Goal: Transaction & Acquisition: Purchase product/service

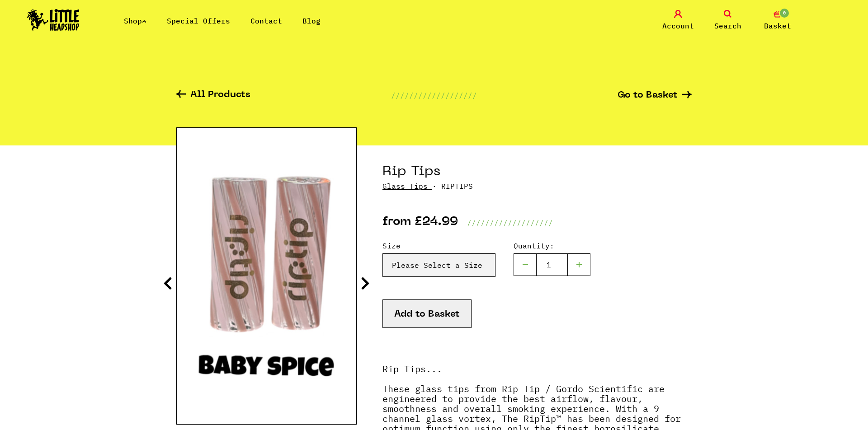
click at [396, 186] on link "Glass Tips" at bounding box center [405, 186] width 45 height 9
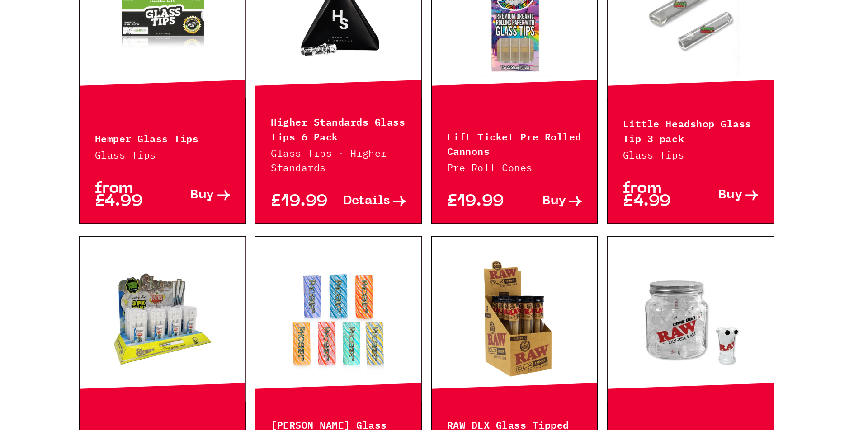
scroll to position [449, 0]
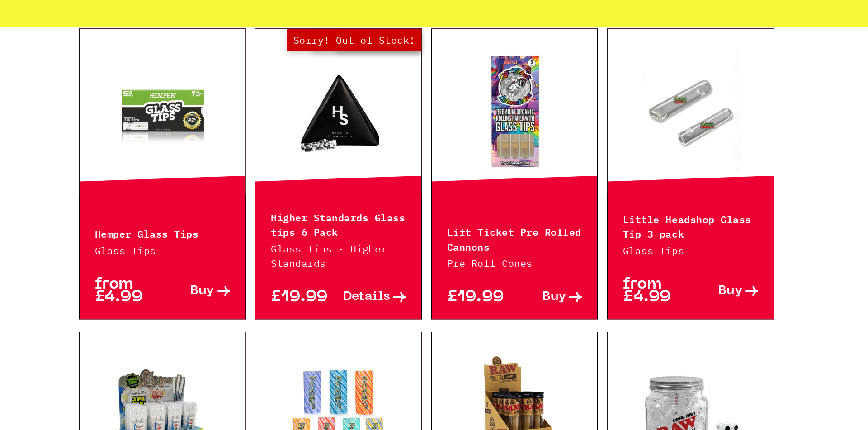
click at [177, 79] on link at bounding box center [238, 118] width 123 height 90
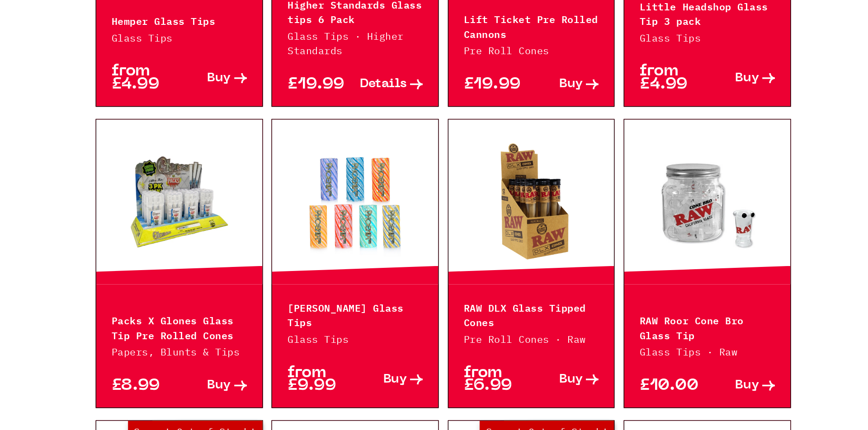
scroll to position [536, 0]
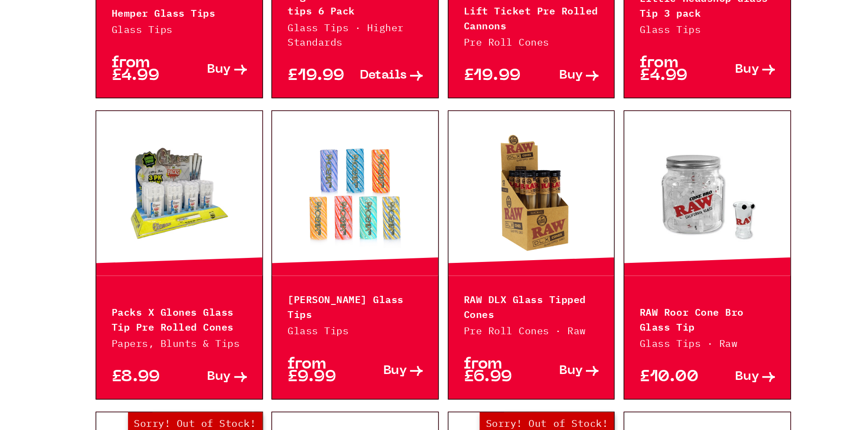
click at [307, 210] on link at bounding box center [368, 255] width 123 height 90
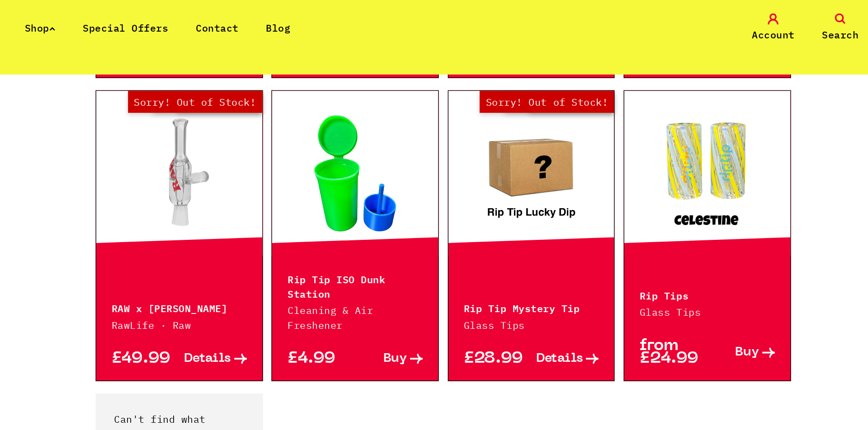
scroll to position [877, 0]
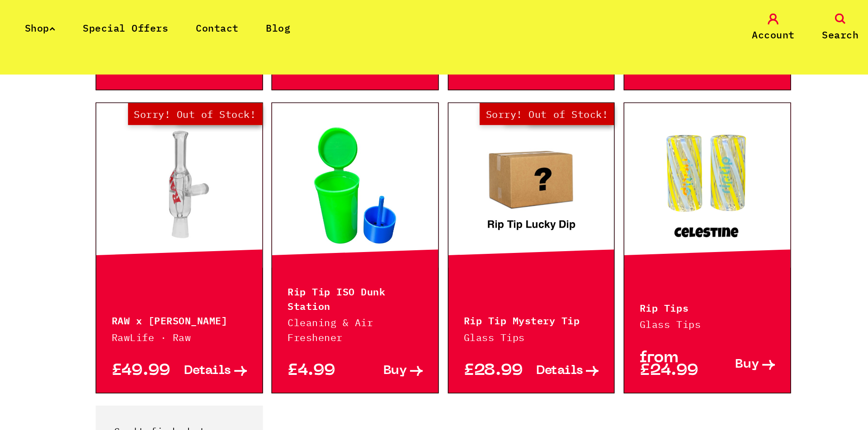
click at [568, 128] on link at bounding box center [629, 137] width 123 height 90
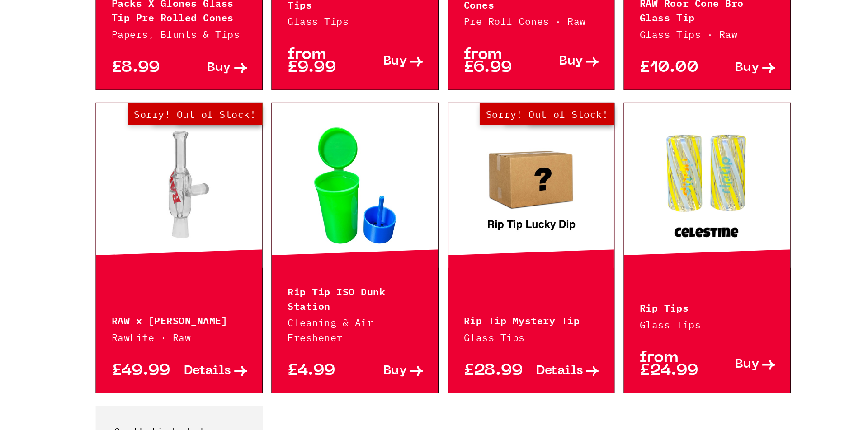
click at [568, 204] on link at bounding box center [629, 249] width 123 height 90
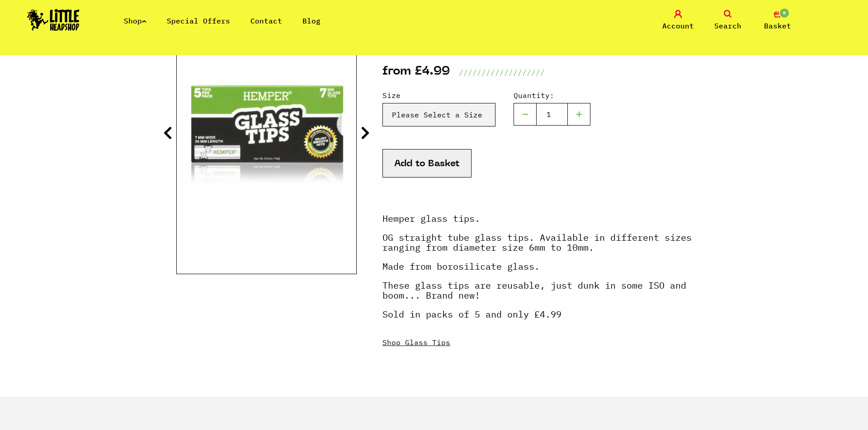
scroll to position [124, 0]
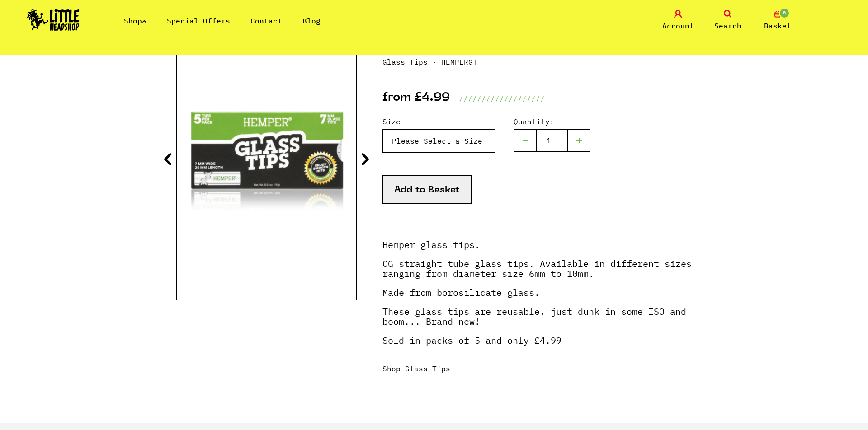
click at [487, 145] on select "Please Select a Size Hemper Glass Tips - Size 6 - £4.99 (Out of Stock) Size 7 -…" at bounding box center [439, 141] width 113 height 24
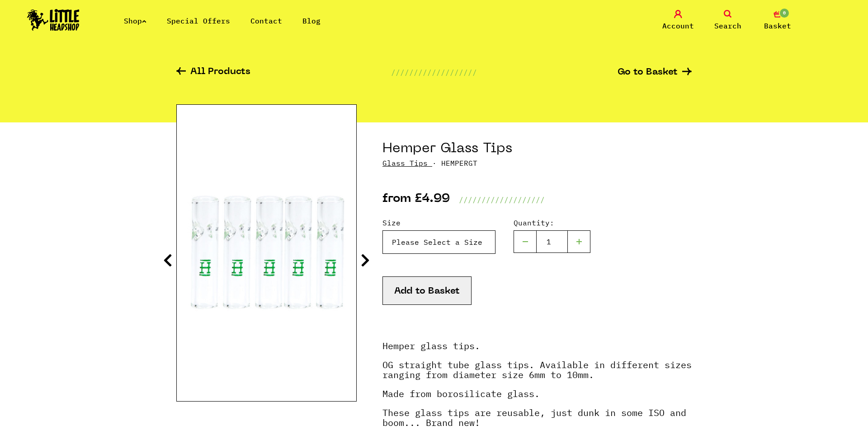
scroll to position [17, 0]
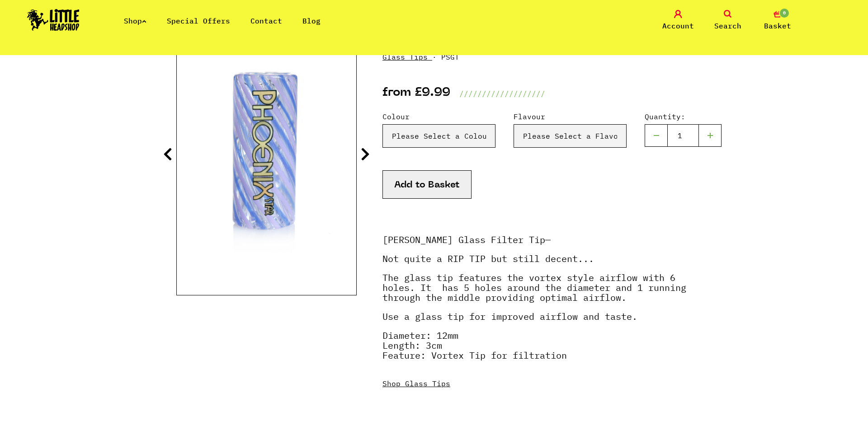
scroll to position [130, 0]
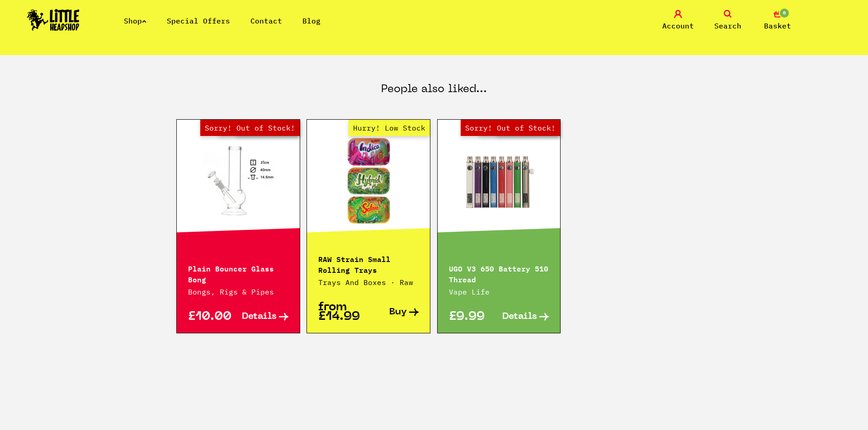
scroll to position [1032, 0]
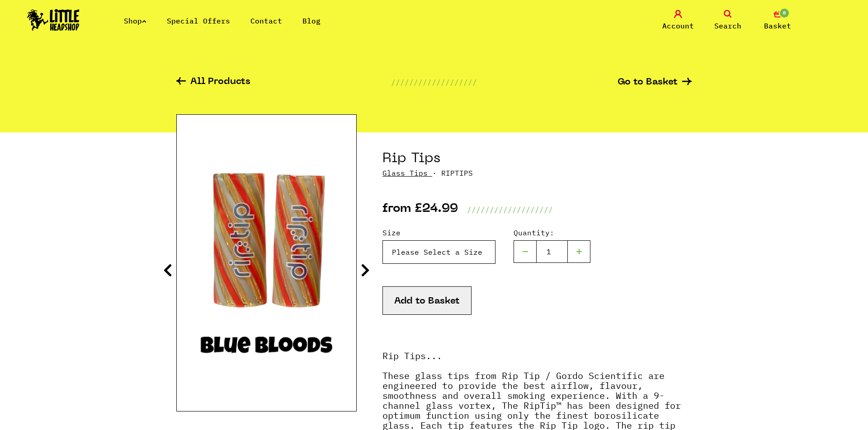
scroll to position [26, 0]
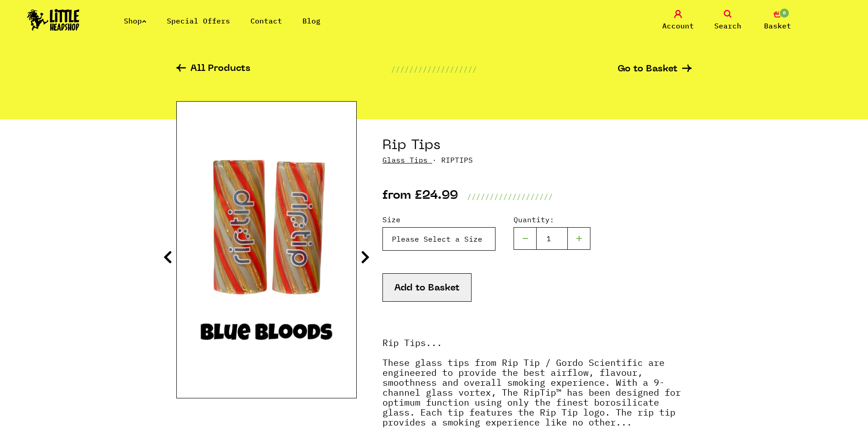
click at [495, 247] on select "Please Select a Size Rip Tips - Size 7 - Clear - £24.99 (Out of Stock) Rip Tips…" at bounding box center [439, 239] width 113 height 24
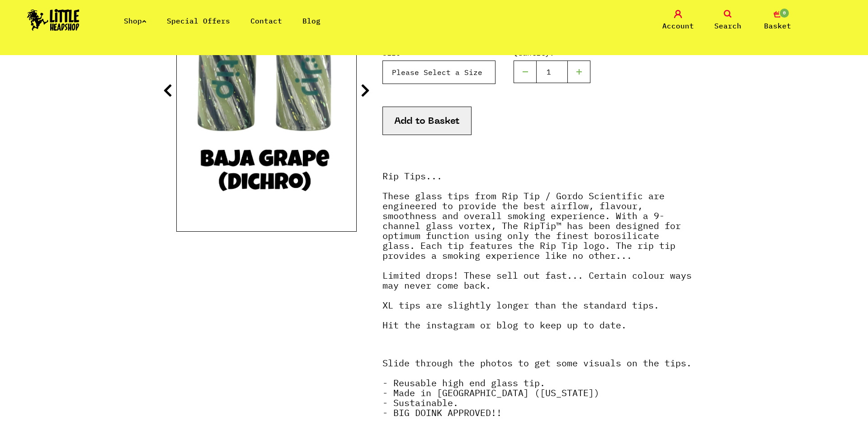
scroll to position [192, 0]
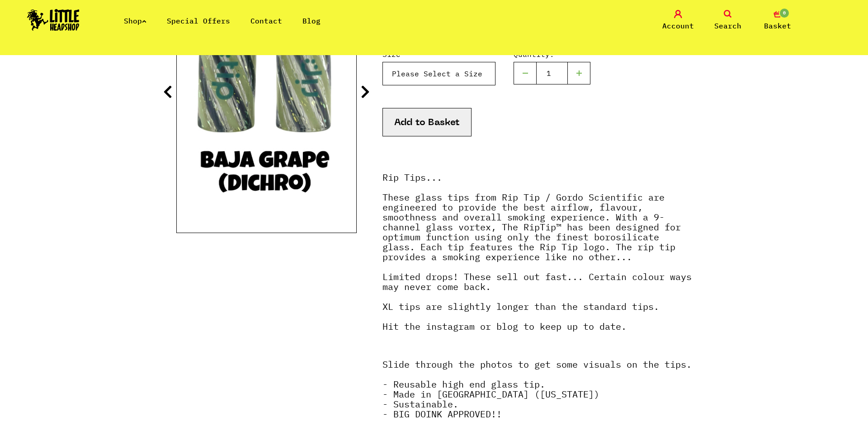
click at [483, 81] on select "Please Select a Size Rip Tips - Size 7 - Clear - £24.99 (Out of Stock) Rip Tips…" at bounding box center [439, 74] width 113 height 24
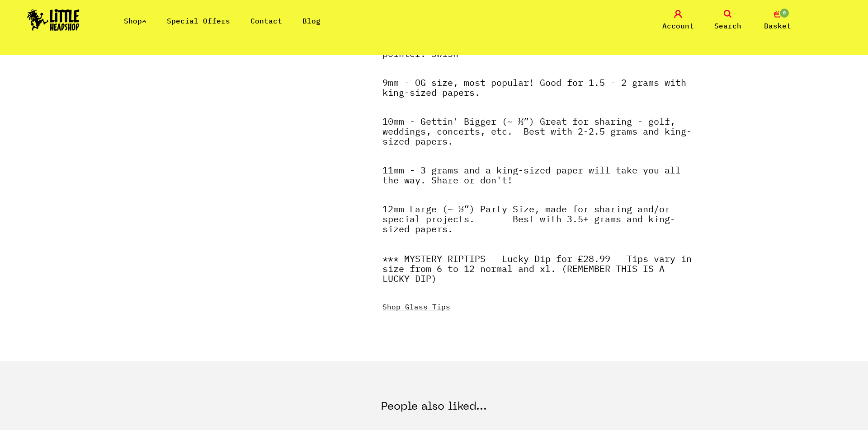
scroll to position [587, 0]
